Goal: Information Seeking & Learning: Check status

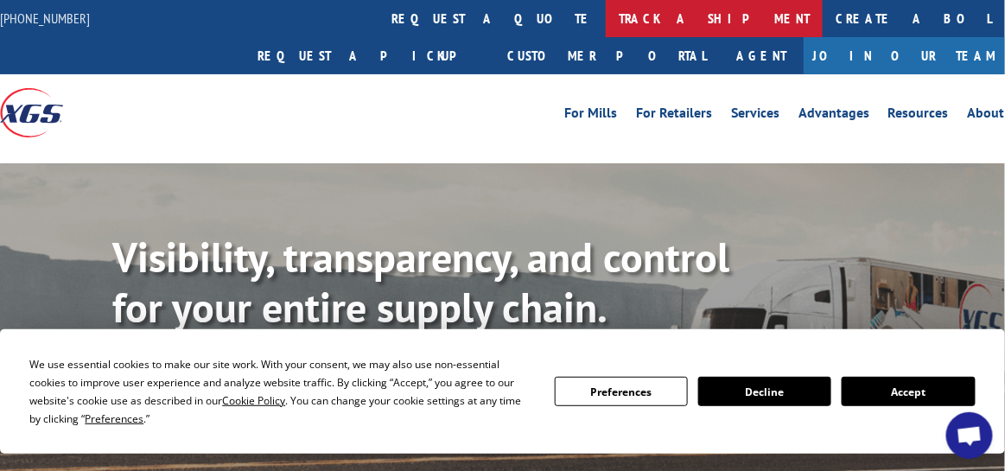
click at [606, 18] on link "track a shipment" at bounding box center [714, 18] width 217 height 37
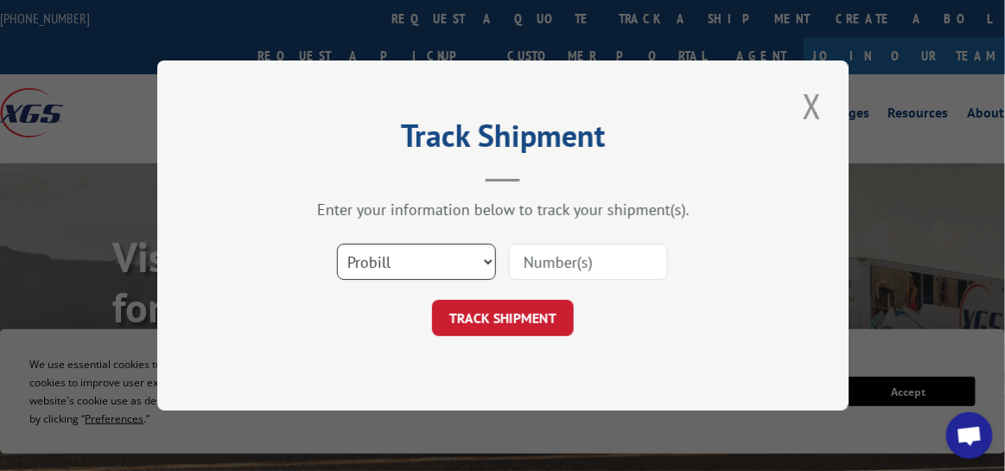
click at [487, 260] on select "Select category... Probill BOL PO" at bounding box center [416, 262] width 159 height 36
select select "bol"
click at [337, 244] on select "Select category... Probill BOL PO" at bounding box center [416, 262] width 159 height 36
click at [583, 264] on input at bounding box center [588, 262] width 159 height 36
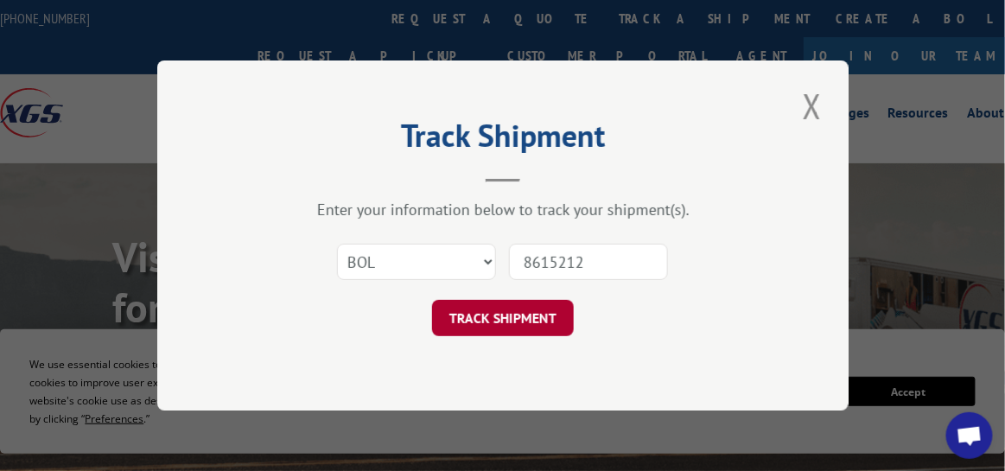
type input "8615212"
click at [544, 323] on button "TRACK SHIPMENT" at bounding box center [503, 318] width 142 height 36
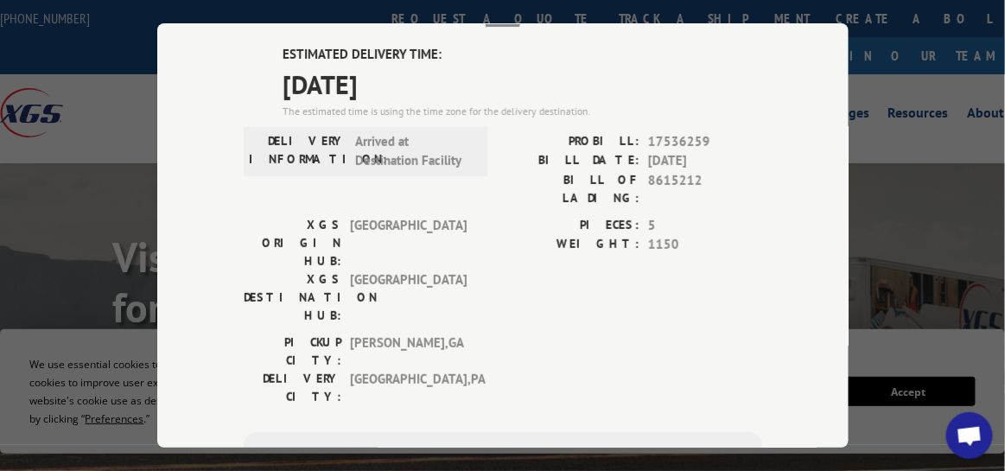
scroll to position [259, 0]
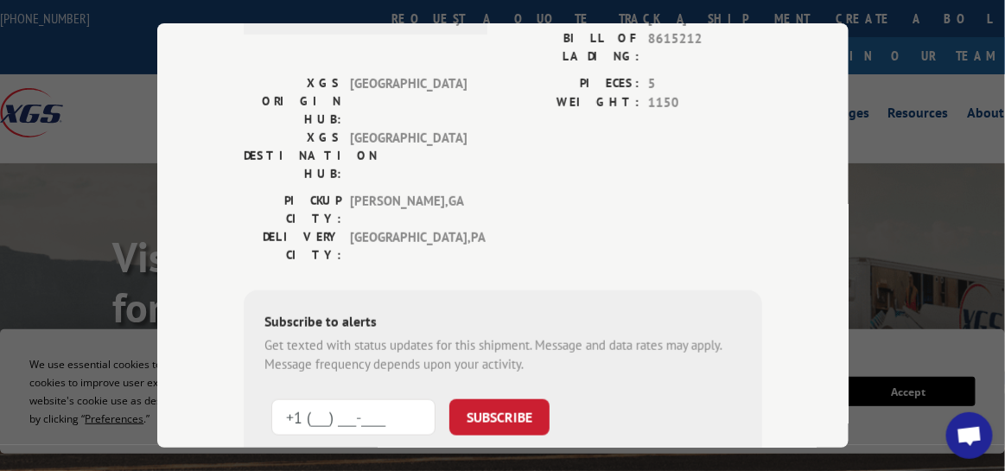
click at [337, 399] on input "+1 (___) ___-____" at bounding box center [353, 417] width 164 height 36
type input "[PHONE_NUMBER]"
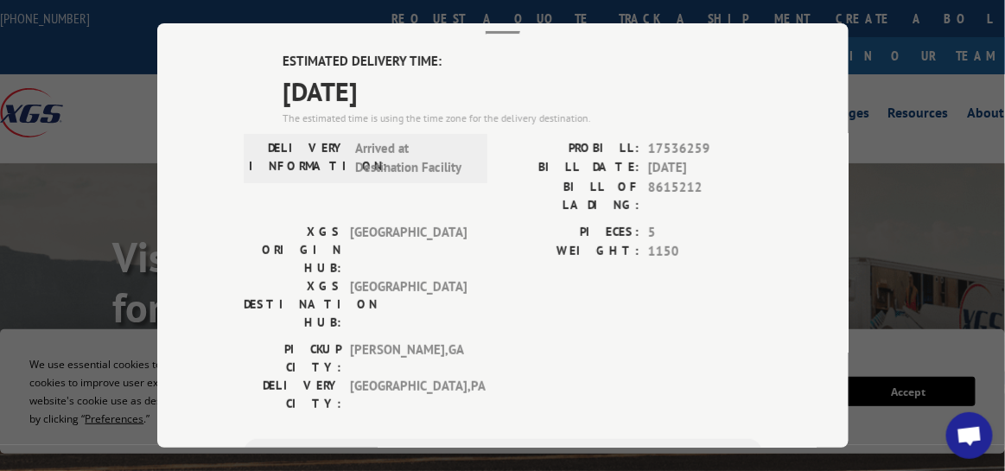
scroll to position [0, 0]
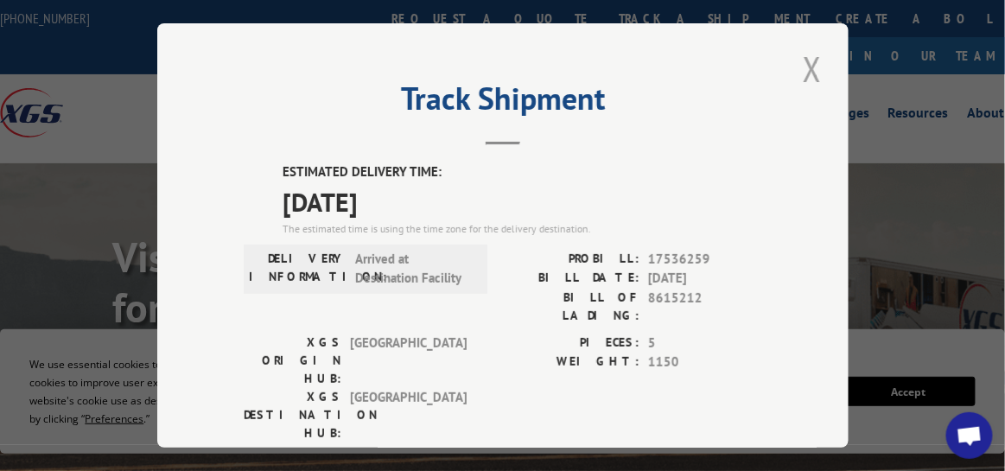
click at [811, 62] on button "Close modal" at bounding box center [812, 69] width 29 height 48
